Goal: Information Seeking & Learning: Learn about a topic

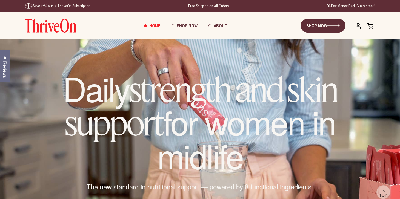
scroll to position [11, 0]
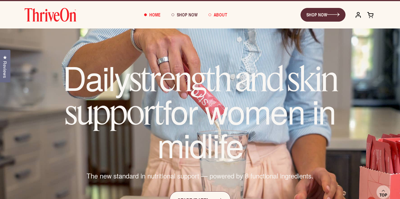
click at [219, 16] on span "About" at bounding box center [221, 14] width 14 height 6
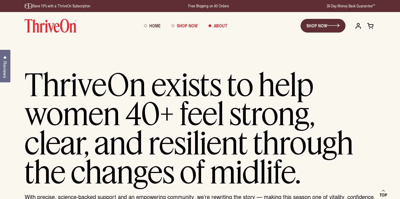
click at [187, 24] on span "Shop Now" at bounding box center [187, 25] width 21 height 6
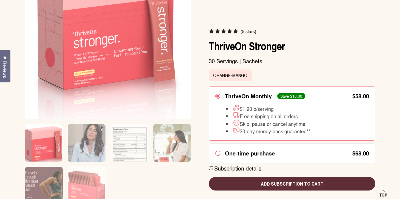
scroll to position [141, 0]
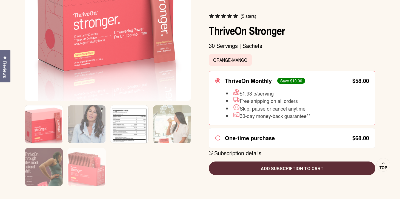
click at [128, 126] on img at bounding box center [129, 127] width 38 height 45
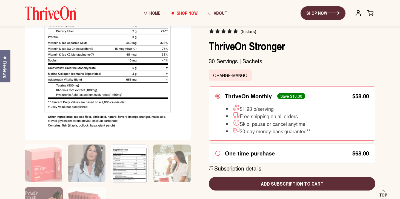
scroll to position [0, 0]
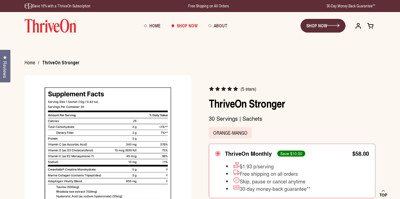
click at [190, 28] on span "Shop Now" at bounding box center [187, 25] width 21 height 6
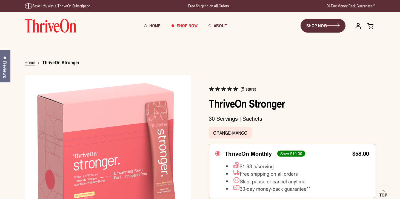
click at [31, 65] on span "Home" at bounding box center [30, 62] width 10 height 7
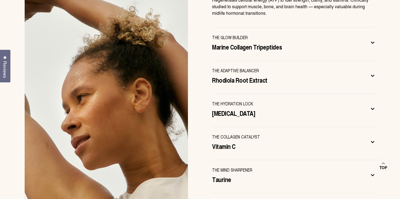
scroll to position [1769, 0]
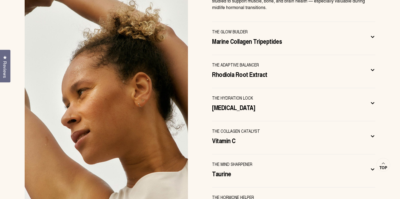
click at [349, 62] on div "THE ADAPTIVE BALANCER Rhodiola Root Extract" at bounding box center [289, 70] width 154 height 17
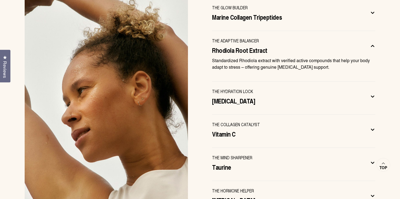
click at [363, 38] on div "THE ADAPTIVE BALANCER Rhodiola Root Extract" at bounding box center [289, 46] width 154 height 17
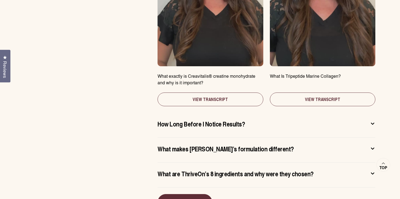
scroll to position [3000, 0]
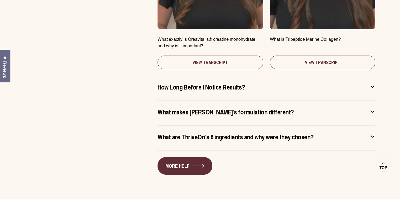
click at [298, 82] on div "How Long Before I Notice Results?" at bounding box center [261, 86] width 209 height 9
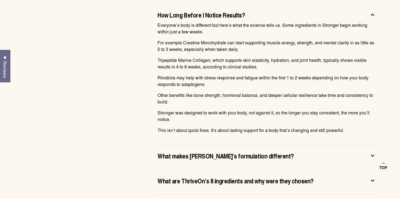
scroll to position [3078, 0]
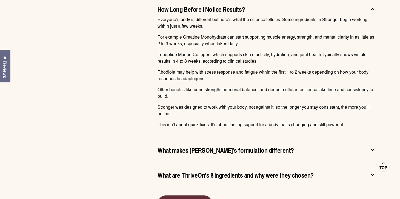
click at [342, 171] on div "What are ThriveOn’s 8 ingredients and why were they chosen?" at bounding box center [261, 175] width 209 height 9
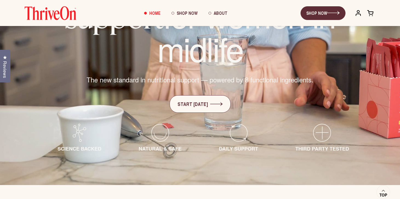
scroll to position [93, 0]
